Goal: Check status: Check status

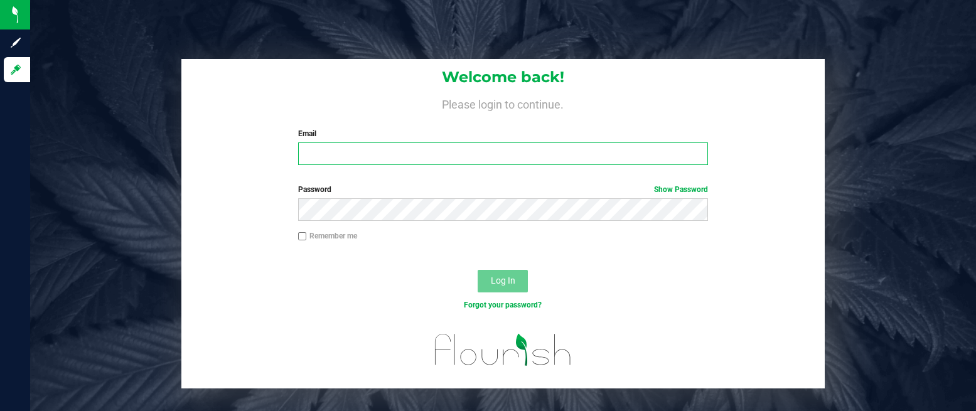
click at [365, 148] on input "Email" at bounding box center [503, 153] width 410 height 23
type input "nwhite@liveparallel.com"
click at [299, 235] on input "Remember me" at bounding box center [302, 236] width 9 height 9
checkbox input "true"
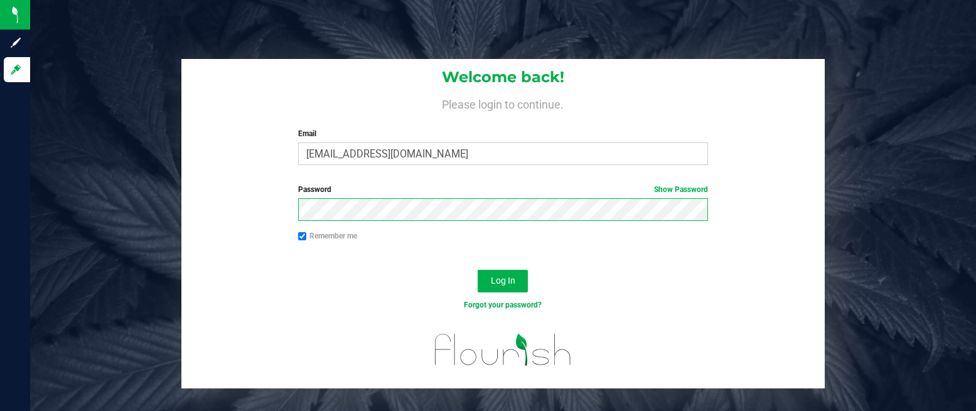
click at [477, 270] on button "Log In" at bounding box center [502, 281] width 50 height 23
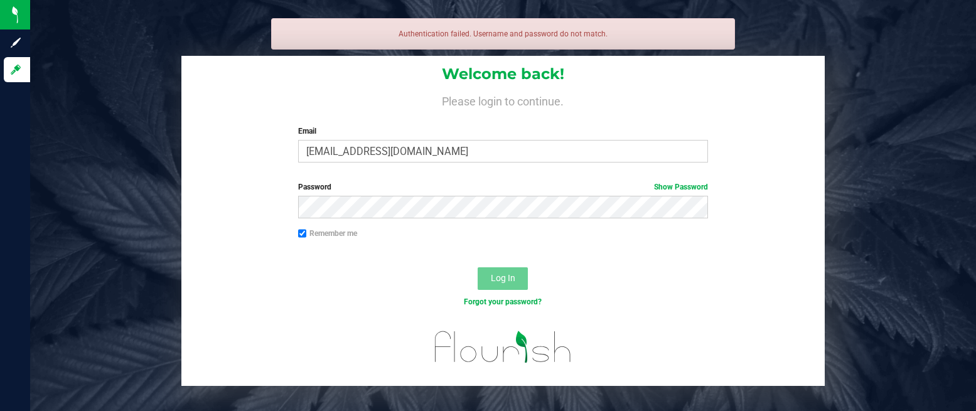
click at [321, 219] on div "Password Show Password" at bounding box center [502, 204] width 643 height 46
click at [418, 149] on input "nwhite@liveparallel.com" at bounding box center [503, 151] width 410 height 23
drag, startPoint x: 418, startPoint y: 149, endPoint x: 344, endPoint y: 149, distance: 73.4
click at [344, 149] on input "nwhite@liveparallel.com" at bounding box center [503, 151] width 410 height 23
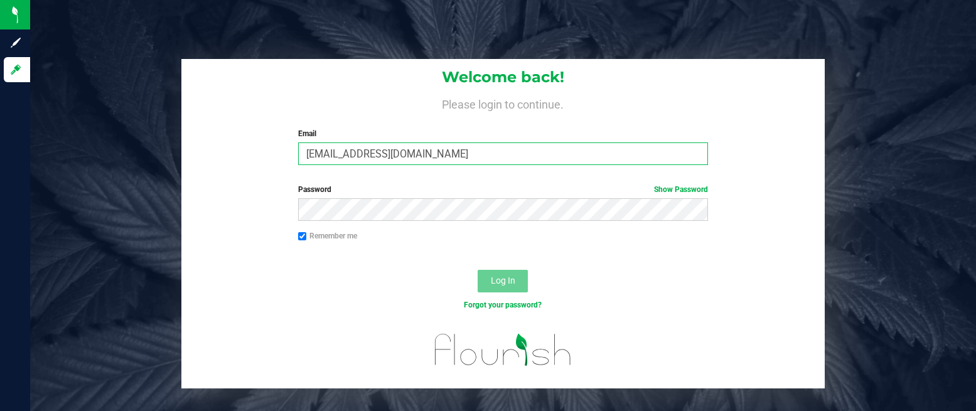
type input "nwhite@goodblend.com"
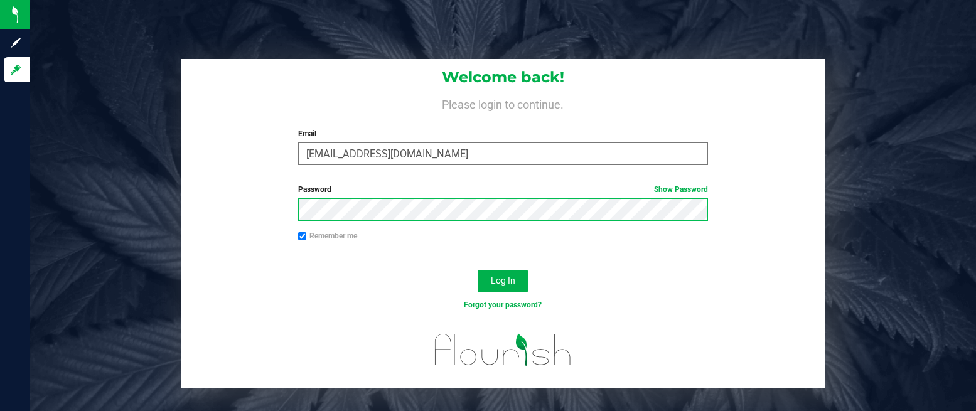
click at [477, 270] on button "Log In" at bounding box center [502, 281] width 50 height 23
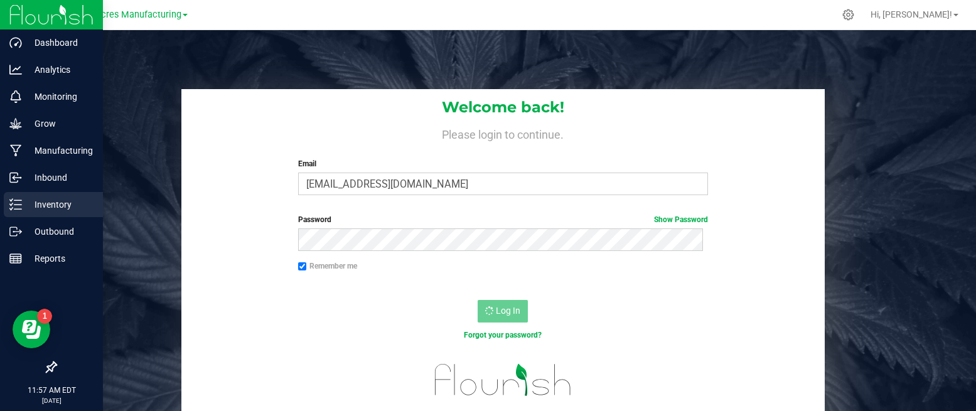
click at [41, 204] on p "Inventory" at bounding box center [59, 204] width 75 height 15
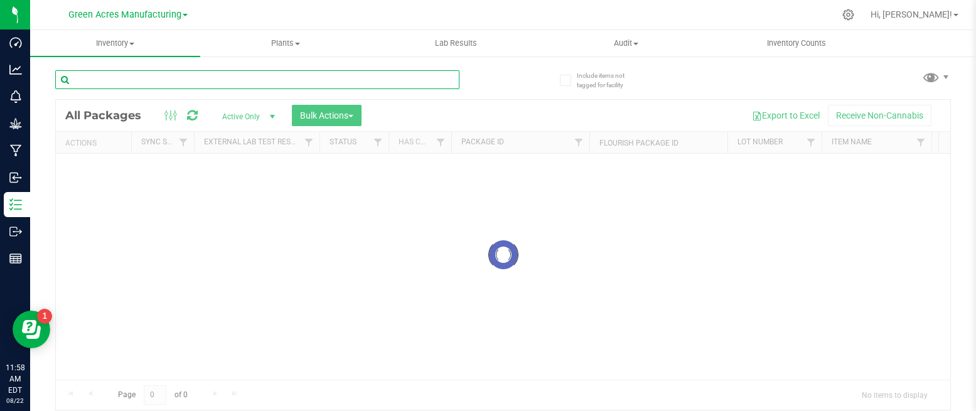
click at [184, 77] on input "text" at bounding box center [257, 79] width 404 height 19
paste input "5-JUN25IED01-0707"
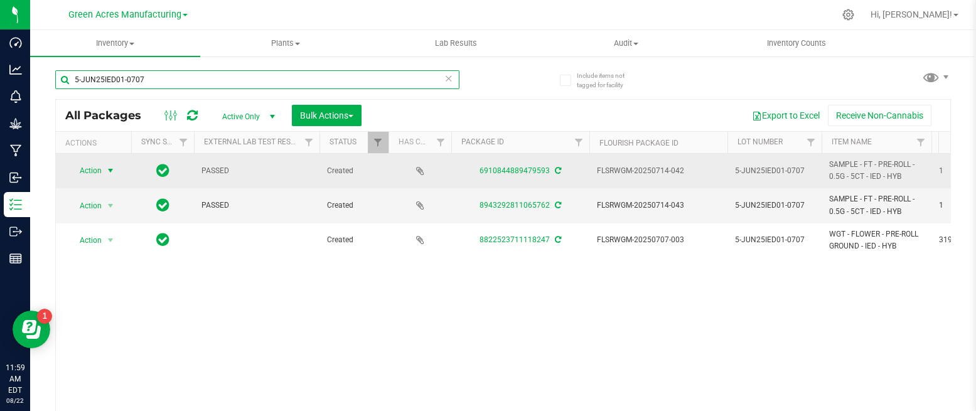
type input "5-JUN25IED01-0707"
click at [110, 171] on span "select" at bounding box center [110, 171] width 10 height 10
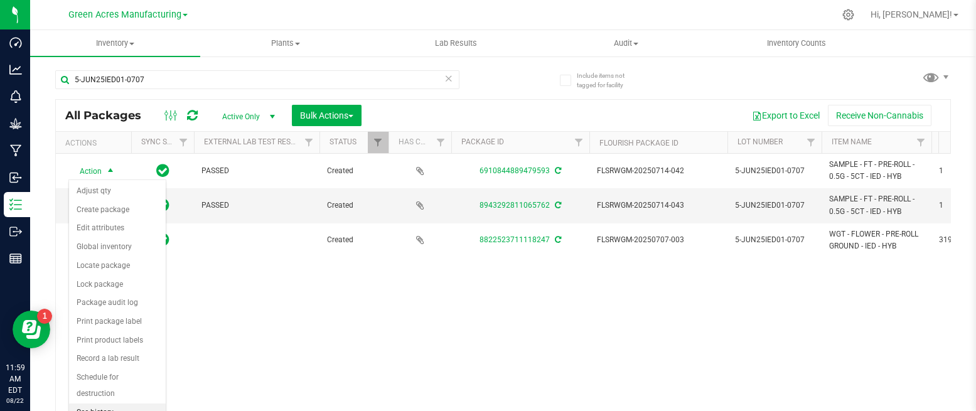
click at [105, 403] on li "See history" at bounding box center [117, 412] width 97 height 19
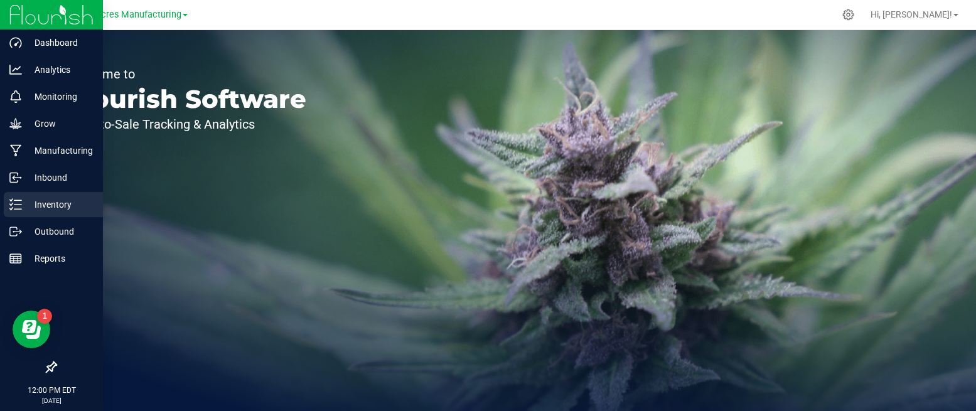
click at [50, 200] on p "Inventory" at bounding box center [59, 204] width 75 height 15
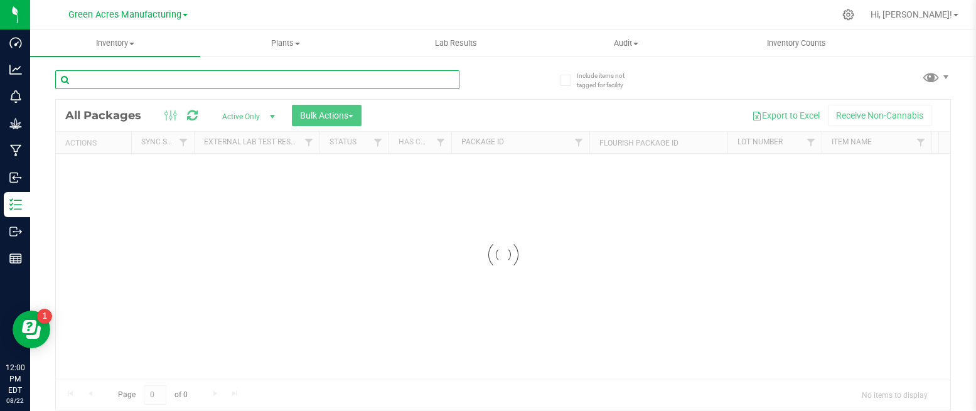
click at [198, 74] on input "text" at bounding box center [257, 79] width 404 height 19
paste input "W-JUN25IED01-0623"
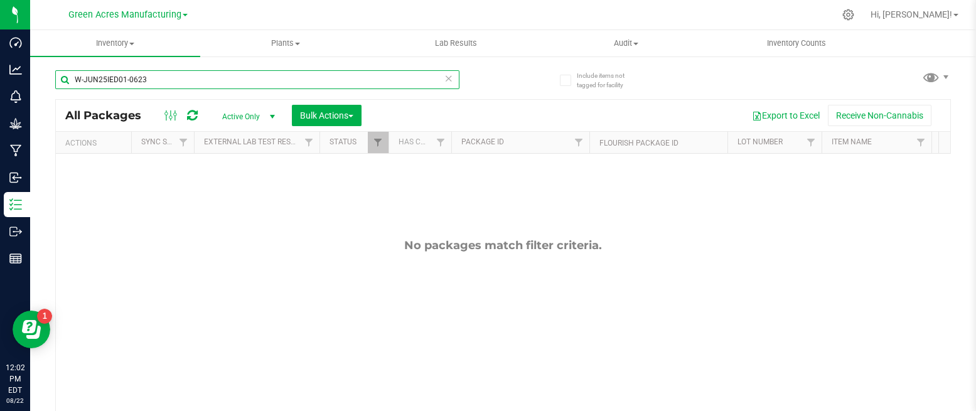
type input "W-JUN25IED01-0623"
click at [263, 108] on span "Active Only" at bounding box center [245, 117] width 69 height 18
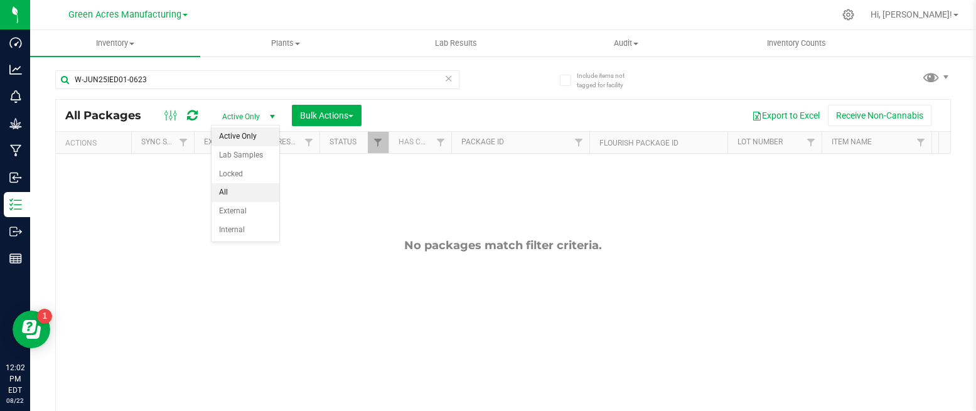
click at [245, 190] on li "All" at bounding box center [245, 192] width 68 height 19
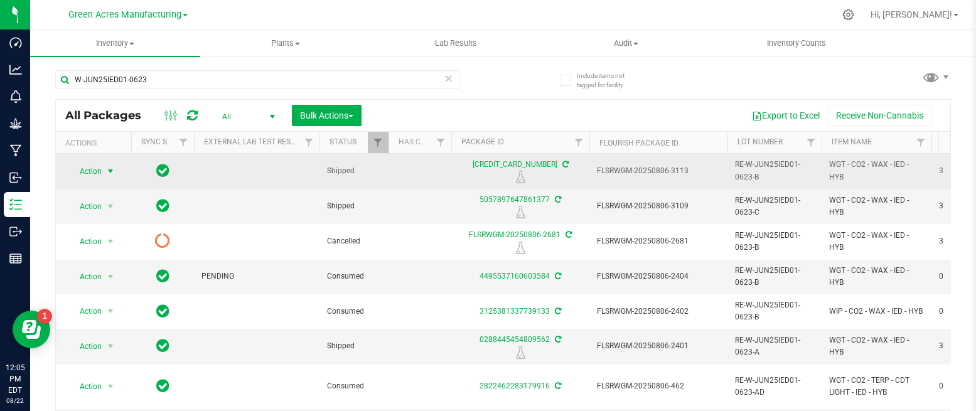
click at [107, 168] on span "select" at bounding box center [110, 171] width 10 height 10
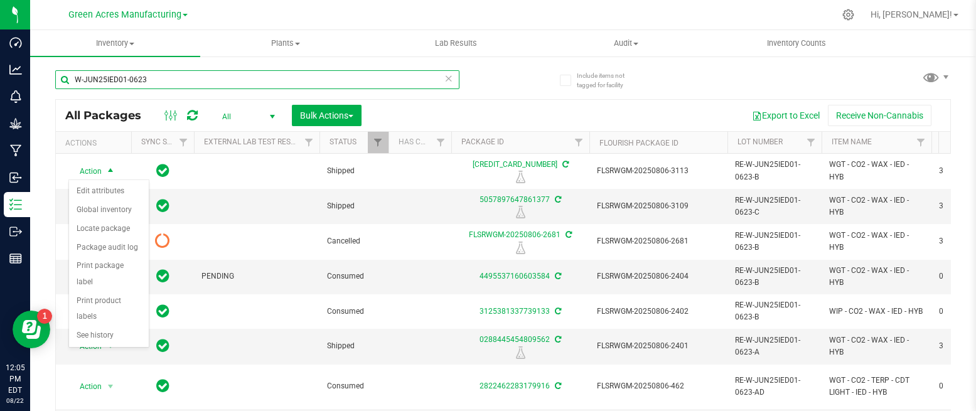
click at [179, 75] on input "W-JUN25IED01-0623" at bounding box center [257, 79] width 404 height 19
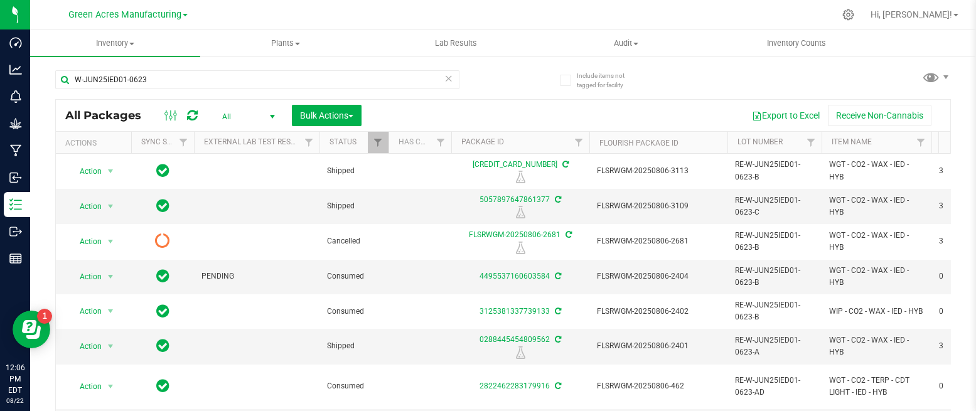
click at [178, 67] on div "W-JUN25IED01-0623" at bounding box center [279, 79] width 448 height 40
click at [155, 83] on input "W-JUN25IED01-0623" at bounding box center [257, 79] width 404 height 19
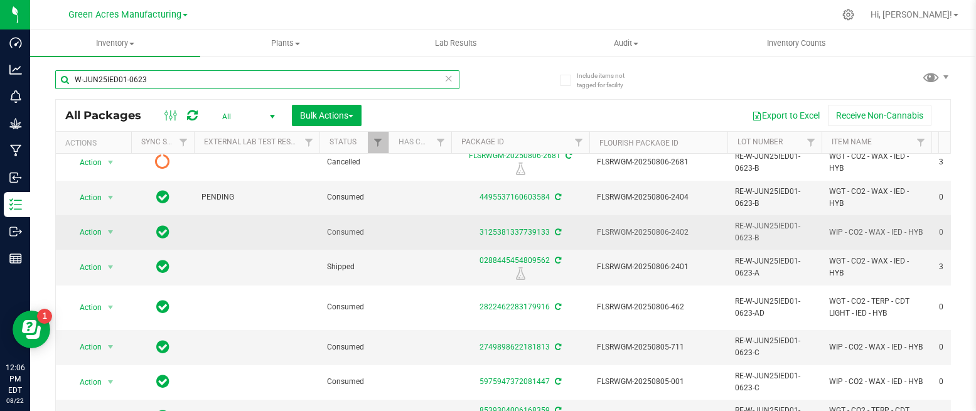
scroll to position [80, 0]
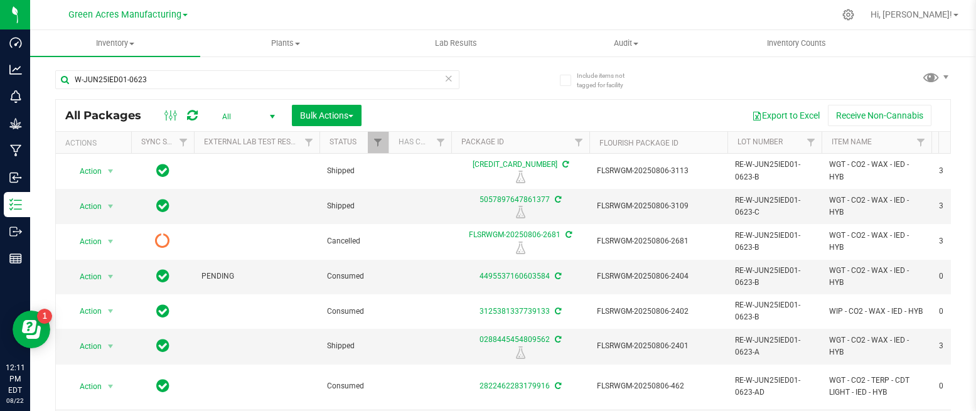
click at [248, 114] on span "All" at bounding box center [245, 117] width 69 height 18
click at [246, 142] on li "Active Only" at bounding box center [245, 136] width 68 height 19
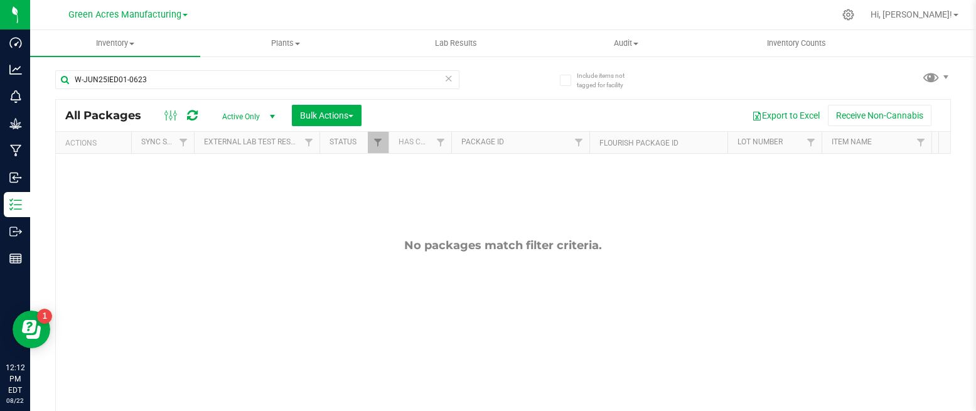
click at [251, 115] on span "Active Only" at bounding box center [245, 117] width 69 height 18
click at [160, 73] on input "W-JUN25IED01-0623" at bounding box center [257, 79] width 404 height 19
click at [72, 77] on input "W-JUN25IED01-0623" at bounding box center [257, 79] width 404 height 19
